Goal: Information Seeking & Learning: Learn about a topic

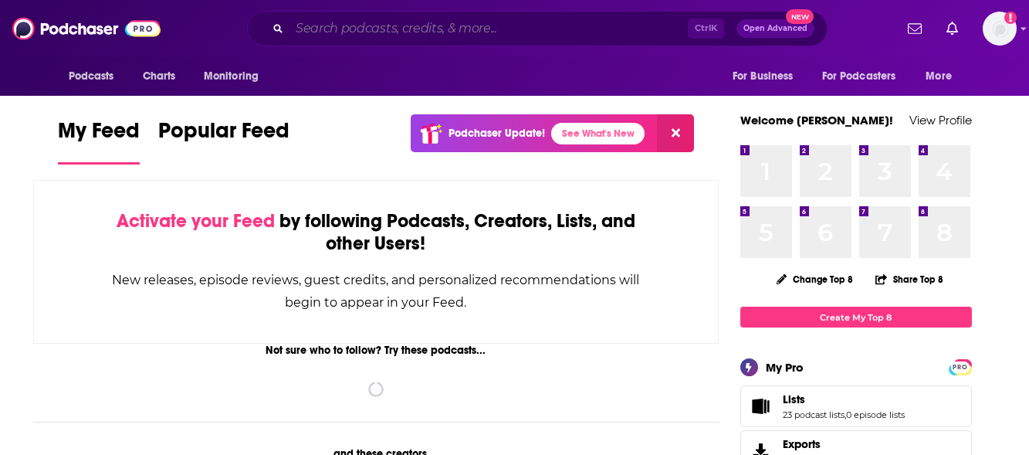
click at [331, 35] on input "Search podcasts, credits, & more..." at bounding box center [488, 28] width 398 height 25
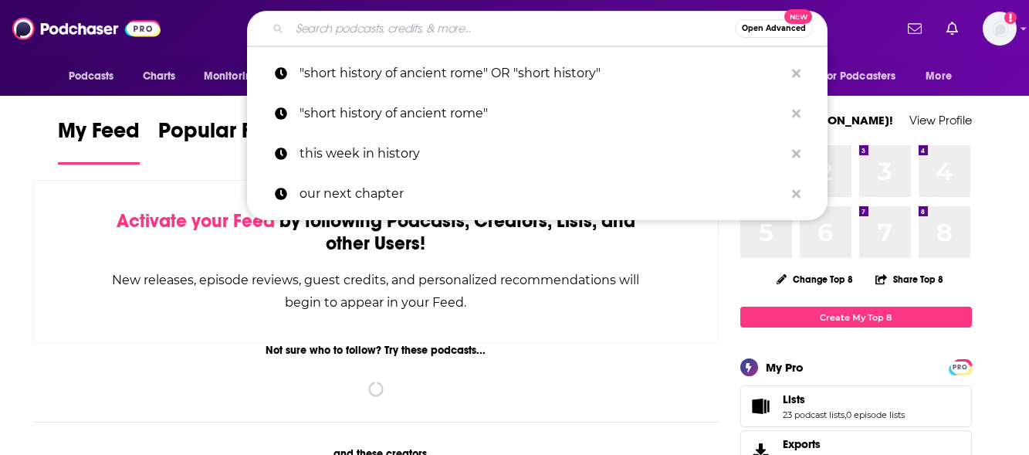
paste input "Curiosity ⇔ Entangled"
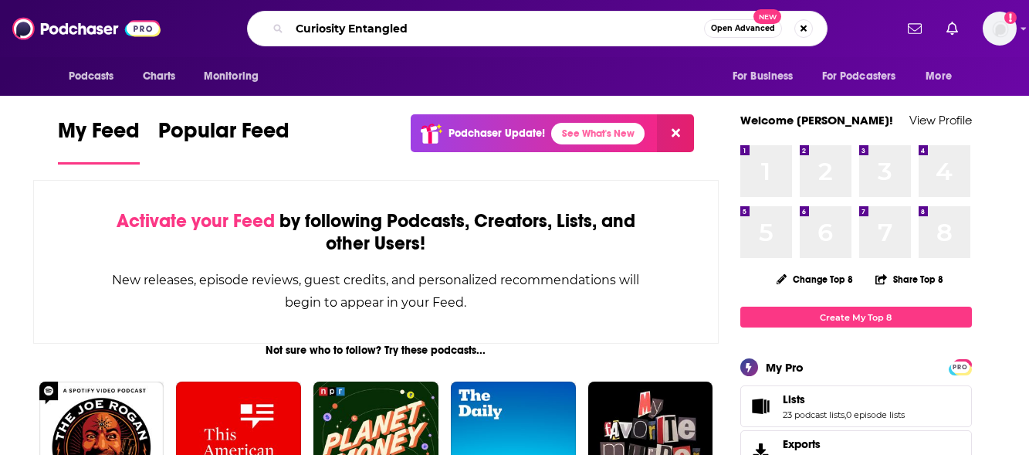
type input "Curiosity Entangled"
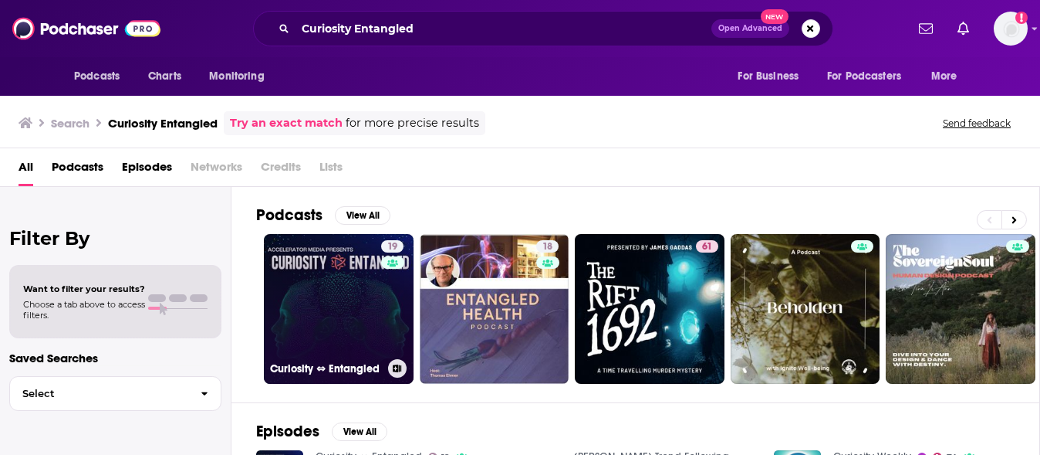
click at [325, 298] on link "19 Curiosity ⇔ Entangled" at bounding box center [339, 309] width 150 height 150
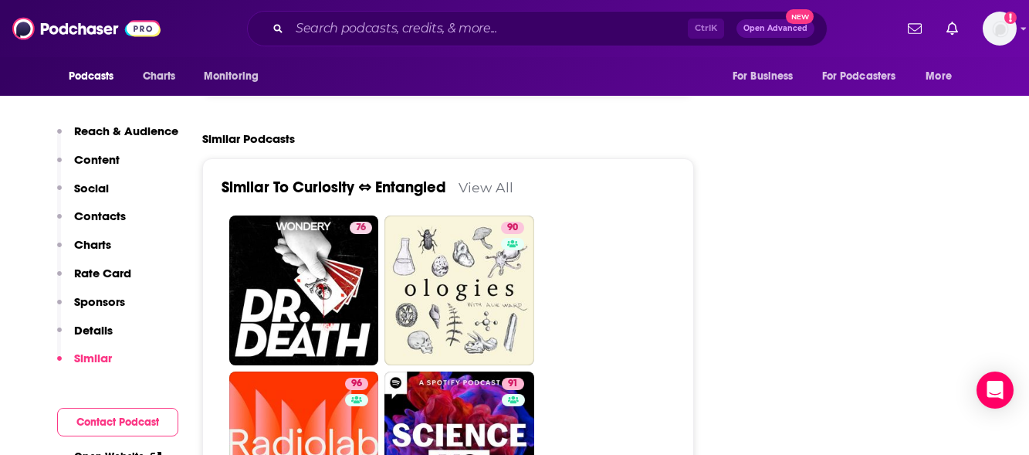
scroll to position [2238, 0]
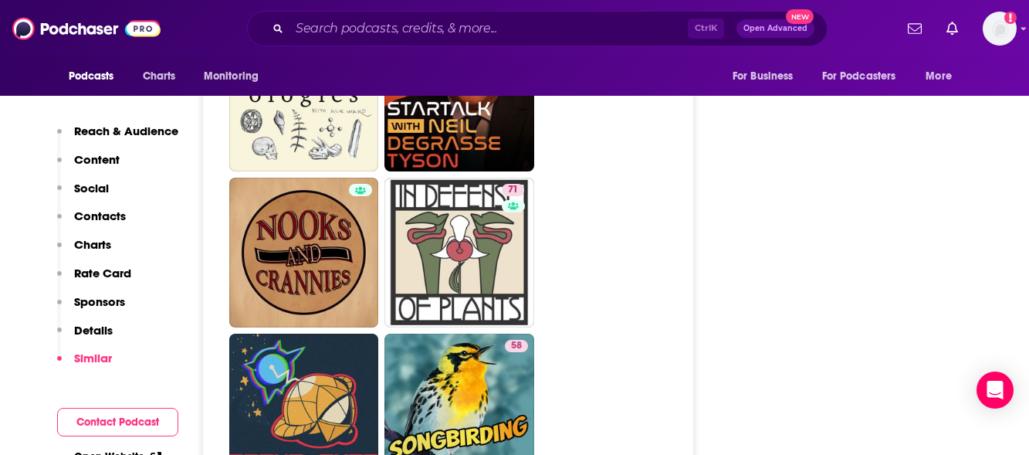
scroll to position [6792, 0]
